Goal: Task Accomplishment & Management: Manage account settings

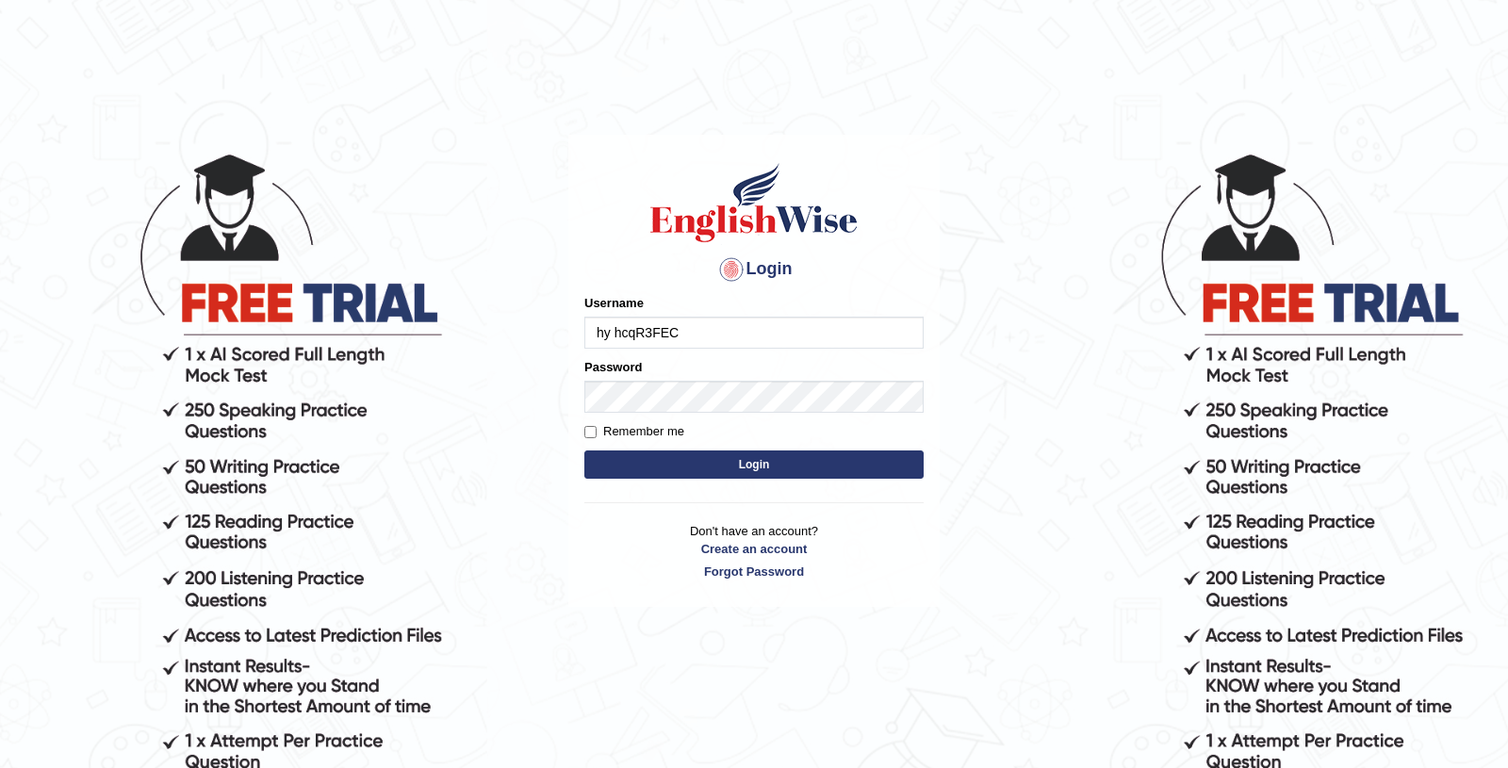
type input "hy hcqR3FEC"
click at [1390, 616] on body "Login Please fix the following errors: Username hy hcqR3FEC Password Remember m…" at bounding box center [754, 459] width 1508 height 768
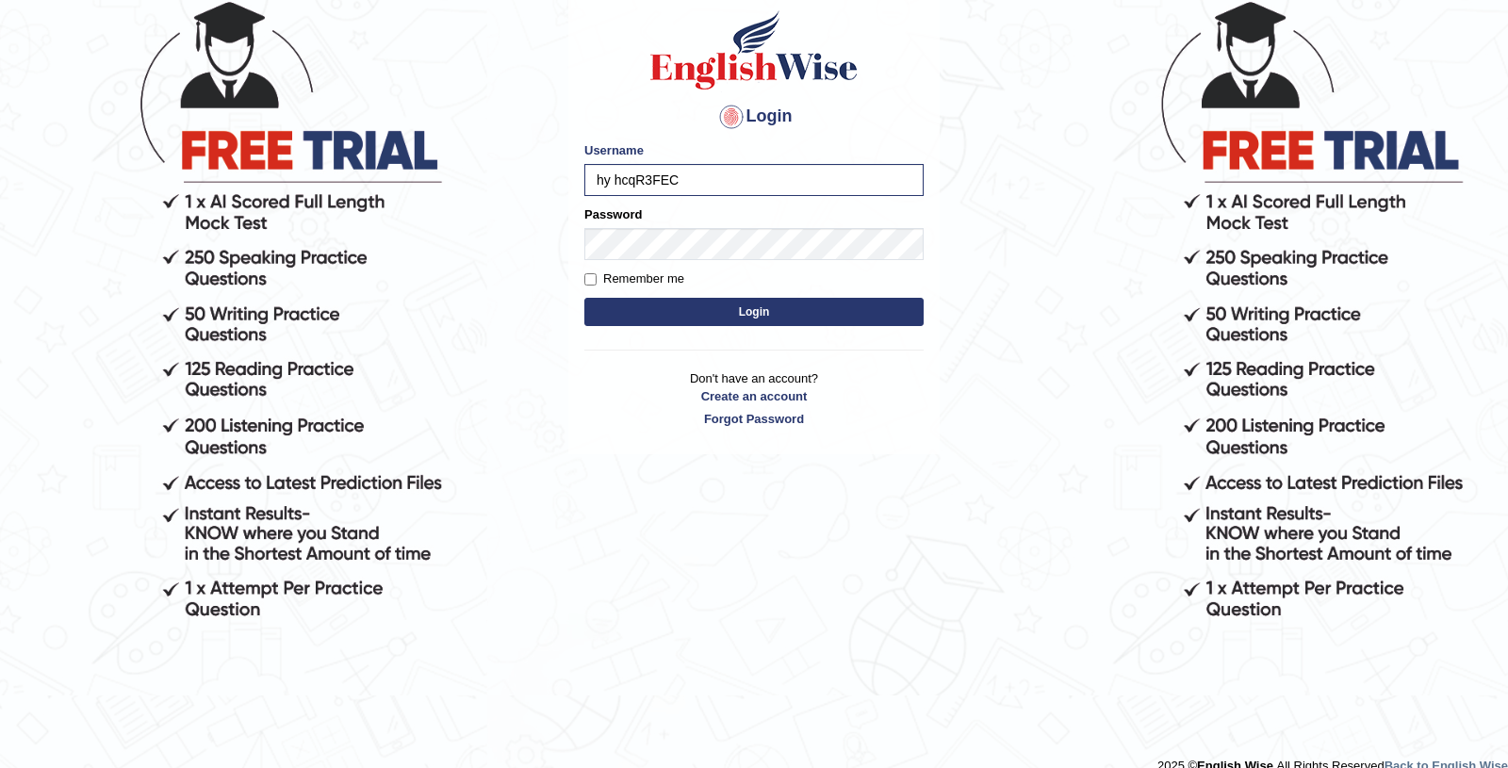
scroll to position [177, 0]
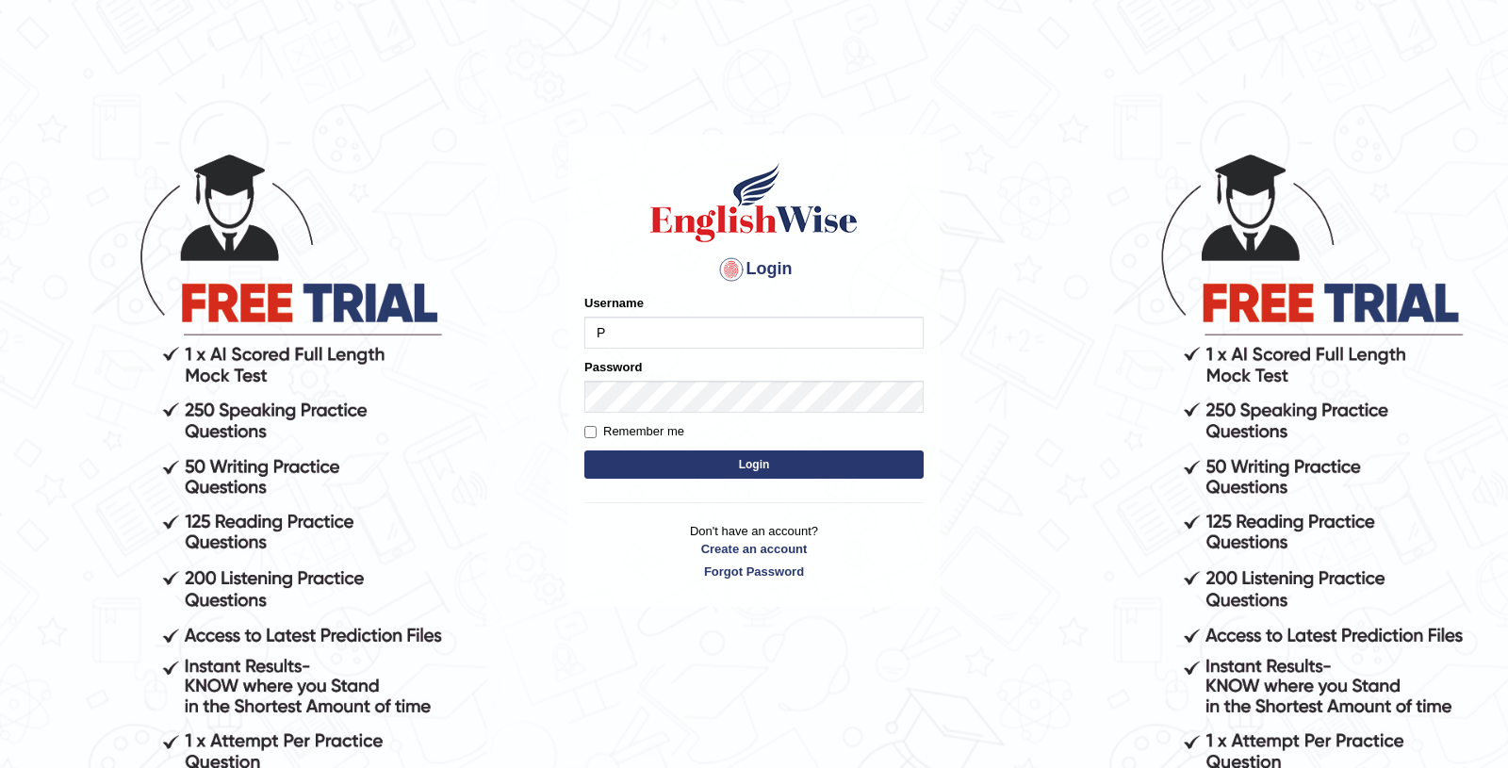
type input "P"
click at [1507, 145] on body "Login Please fix the following errors: Username P Password Remember me Login Do…" at bounding box center [754, 459] width 1508 height 768
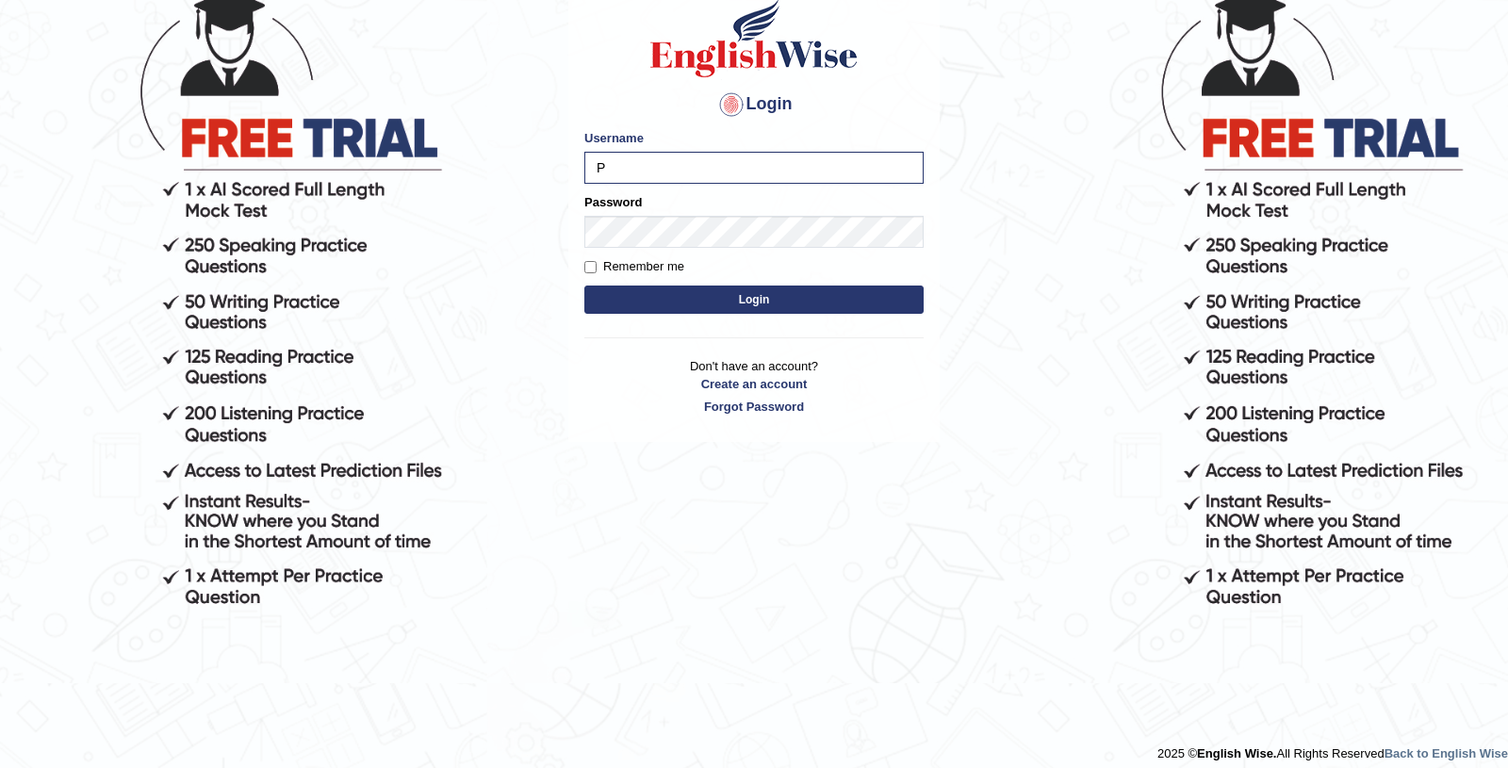
scroll to position [123, 0]
